Goal: Find specific page/section: Find specific page/section

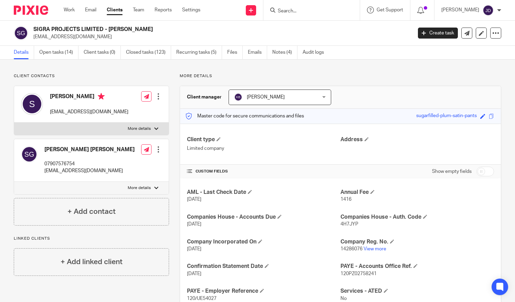
click at [293, 8] on input "Search" at bounding box center [308, 11] width 62 height 6
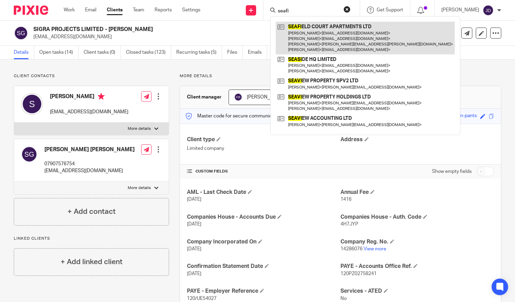
type input "seafi"
click at [317, 42] on link at bounding box center [365, 38] width 179 height 33
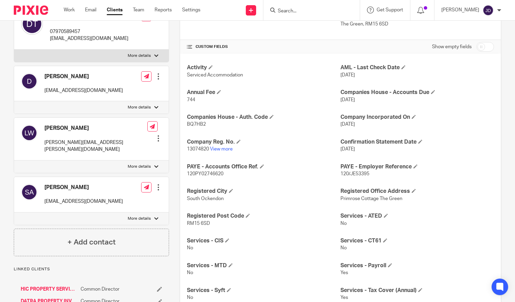
scroll to position [138, 0]
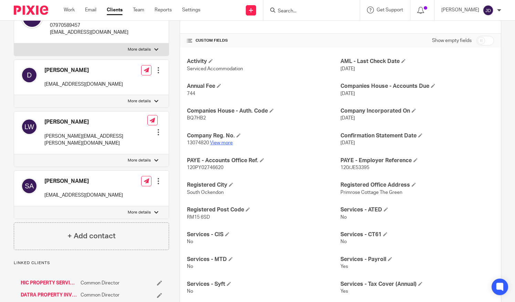
click at [220, 141] on link "View more" at bounding box center [221, 142] width 23 height 5
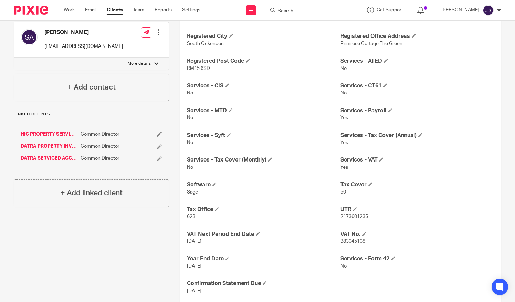
scroll to position [302, 0]
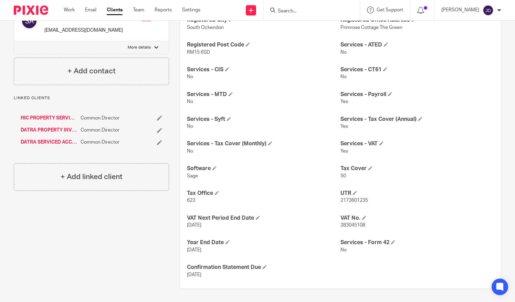
click at [300, 9] on input "Search" at bounding box center [308, 11] width 62 height 6
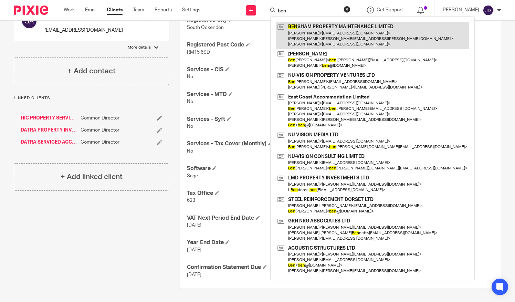
type input "ben"
click at [324, 34] on link at bounding box center [372, 35] width 193 height 27
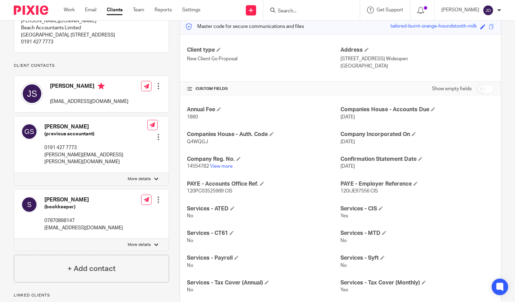
scroll to position [100, 0]
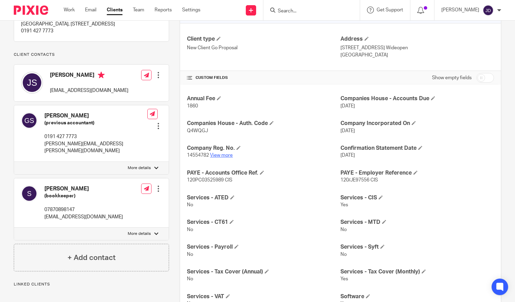
click at [222, 153] on link "View more" at bounding box center [221, 155] width 23 height 5
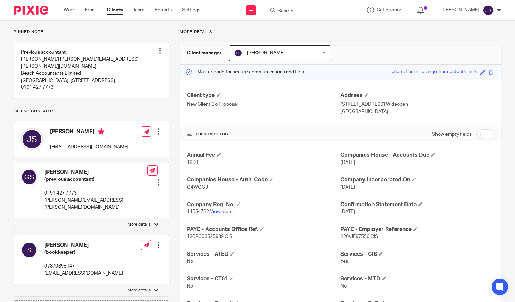
scroll to position [0, 0]
